Goal: Task Accomplishment & Management: Use online tool/utility

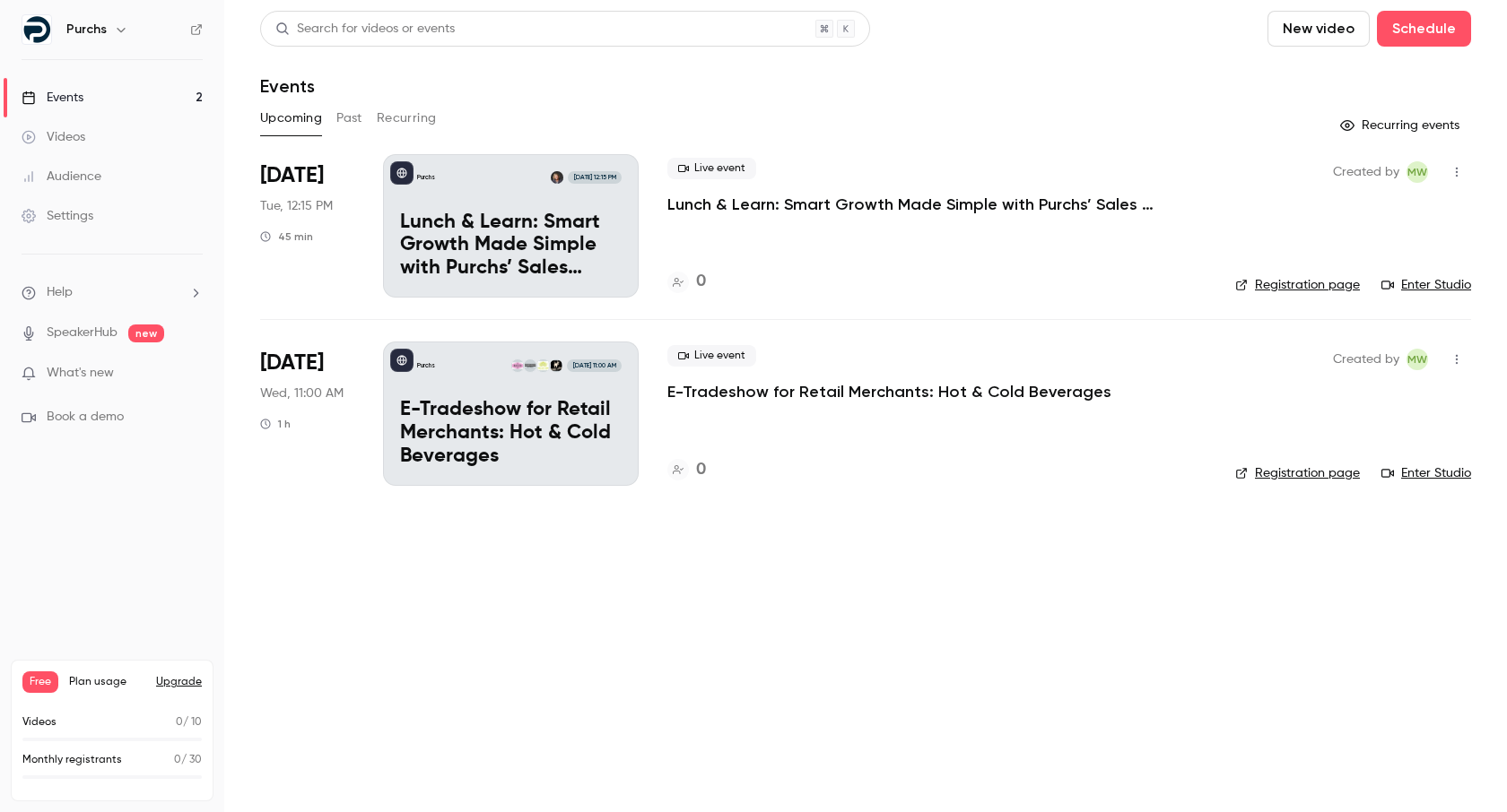
click at [309, 402] on span "Wed, 11:00 AM" at bounding box center [301, 394] width 83 height 18
click at [705, 389] on p "E-Tradeshow for Retail Merchants: Hot & Cold Beverages" at bounding box center [889, 392] width 444 height 22
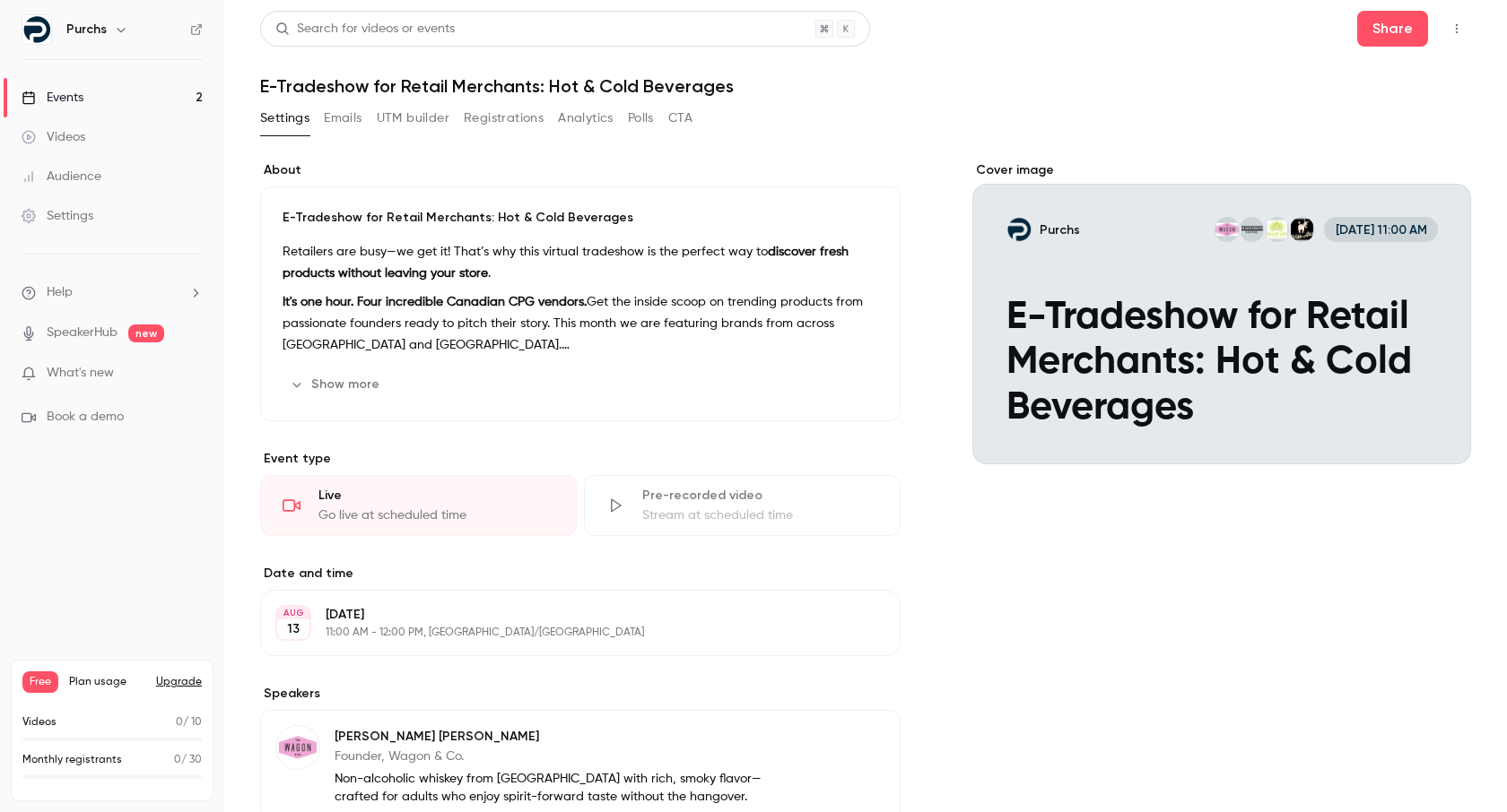
drag, startPoint x: 402, startPoint y: 118, endPoint x: 419, endPoint y: 144, distance: 31.1
click at [402, 118] on button "UTM builder" at bounding box center [413, 118] width 73 height 29
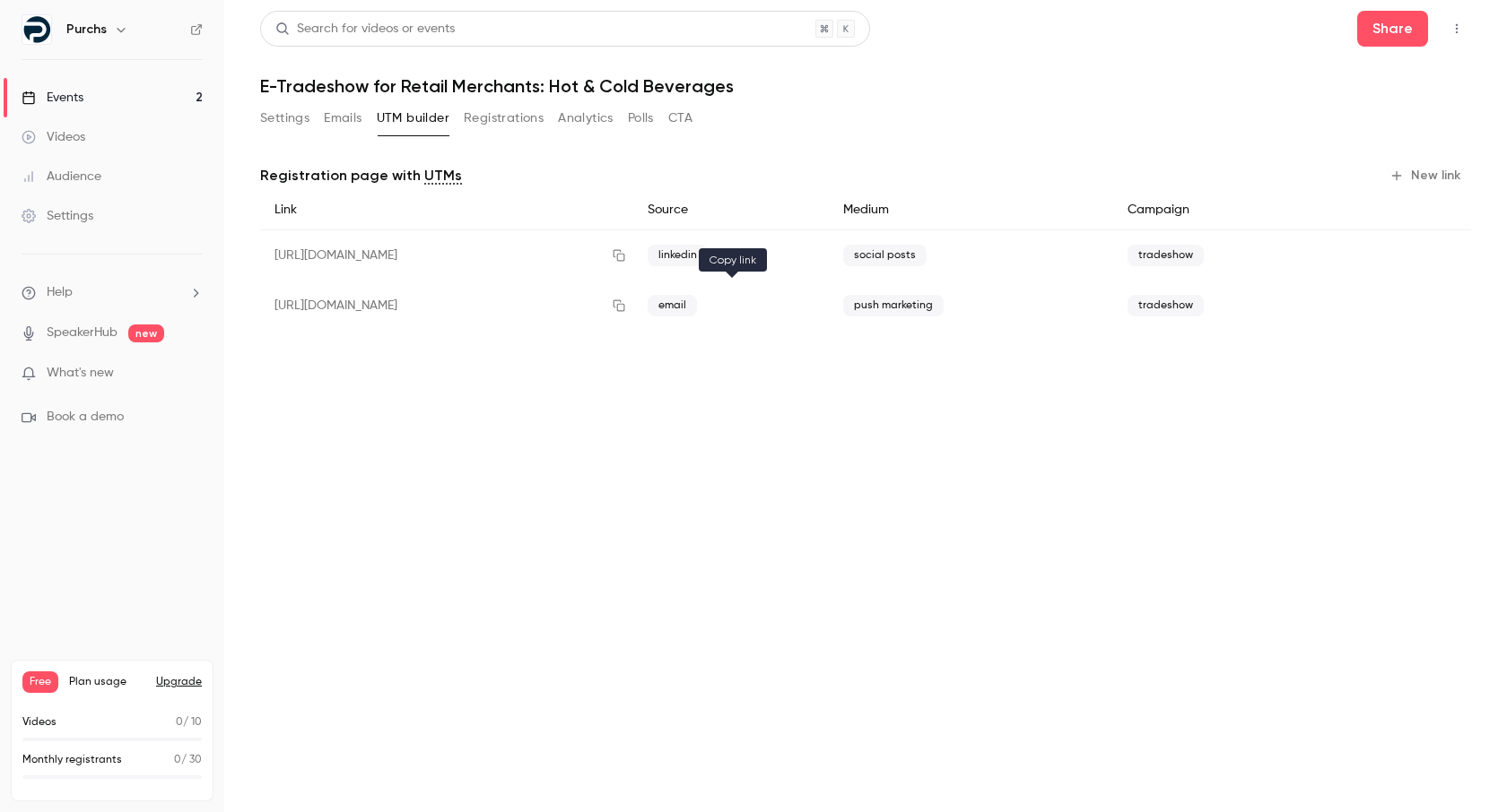
click at [625, 250] on icon "button" at bounding box center [620, 256] width 12 height 12
click at [625, 255] on icon "button" at bounding box center [620, 256] width 12 height 12
